Goal: Navigation & Orientation: Find specific page/section

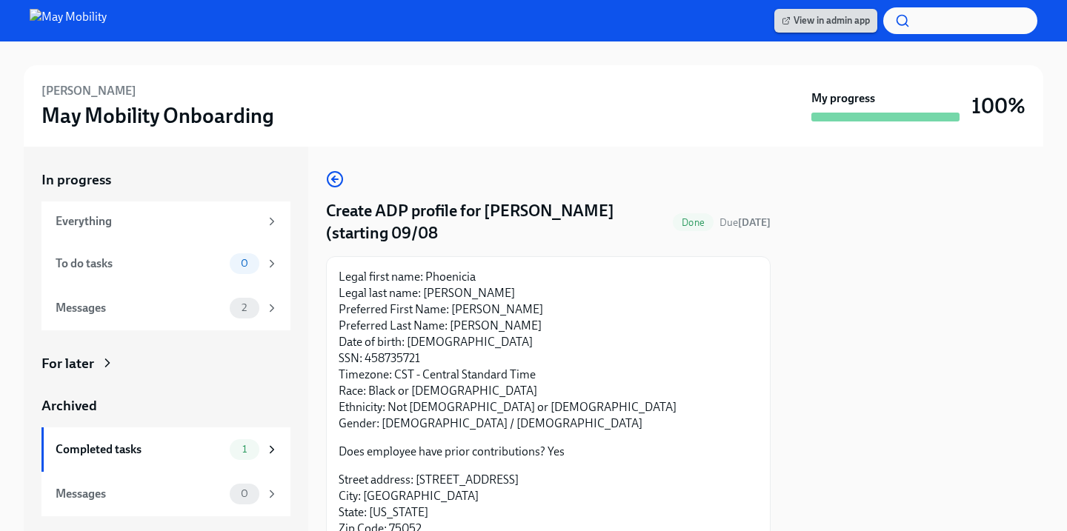
click at [730, 24] on span "View in admin app" at bounding box center [826, 20] width 88 height 15
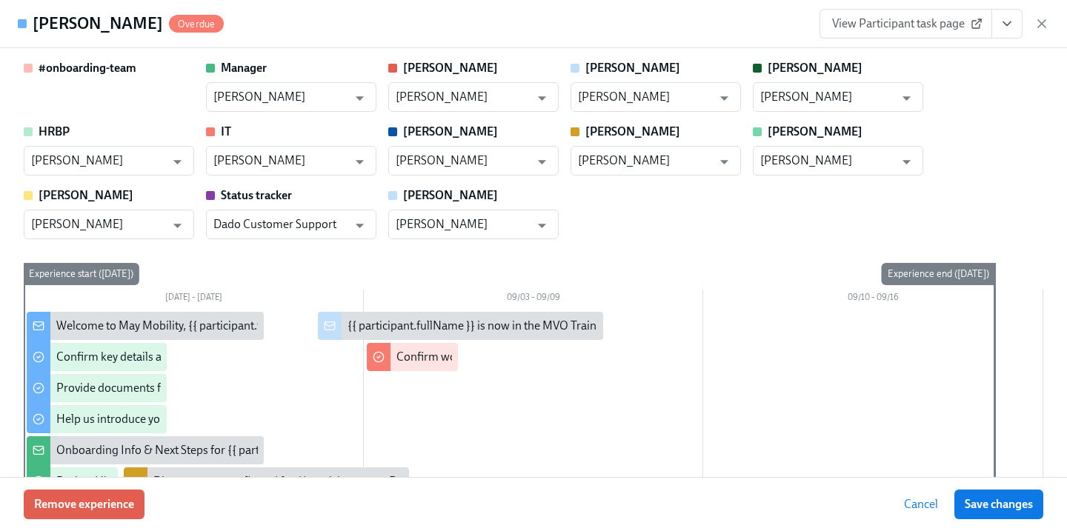
scroll to position [0, 2714]
click at [1012, 24] on icon "View task page" at bounding box center [1006, 23] width 15 height 15
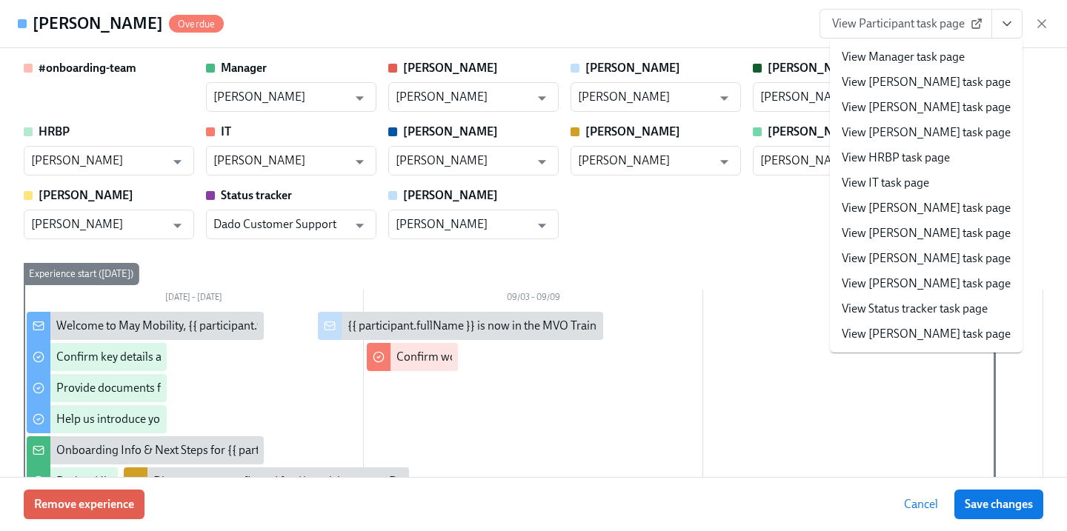
click at [924, 176] on link "View IT task page" at bounding box center [885, 183] width 87 height 16
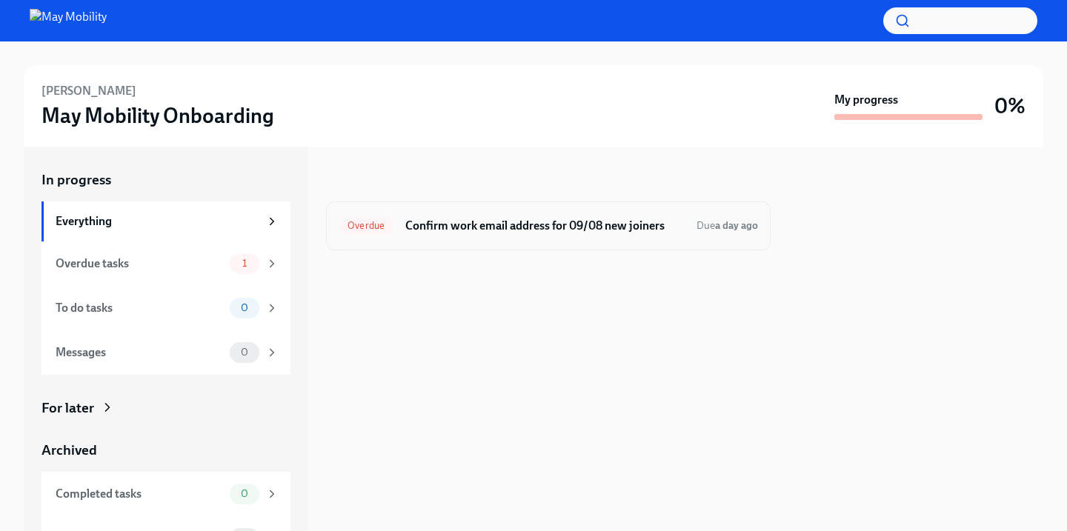
click at [614, 236] on div "Overdue Confirm work email address for 09/08 new joiners Due a day ago" at bounding box center [548, 226] width 419 height 24
